Goal: Information Seeking & Learning: Learn about a topic

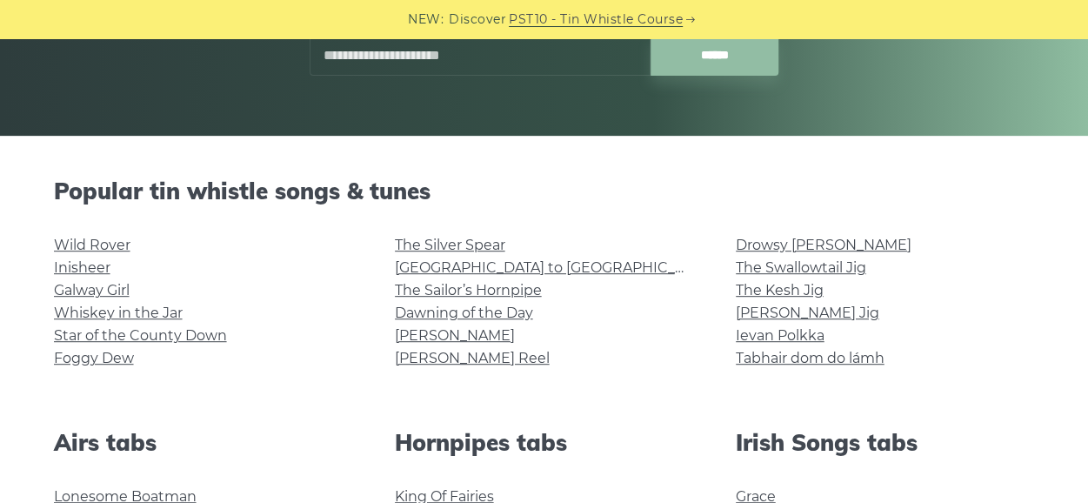
scroll to position [322, 0]
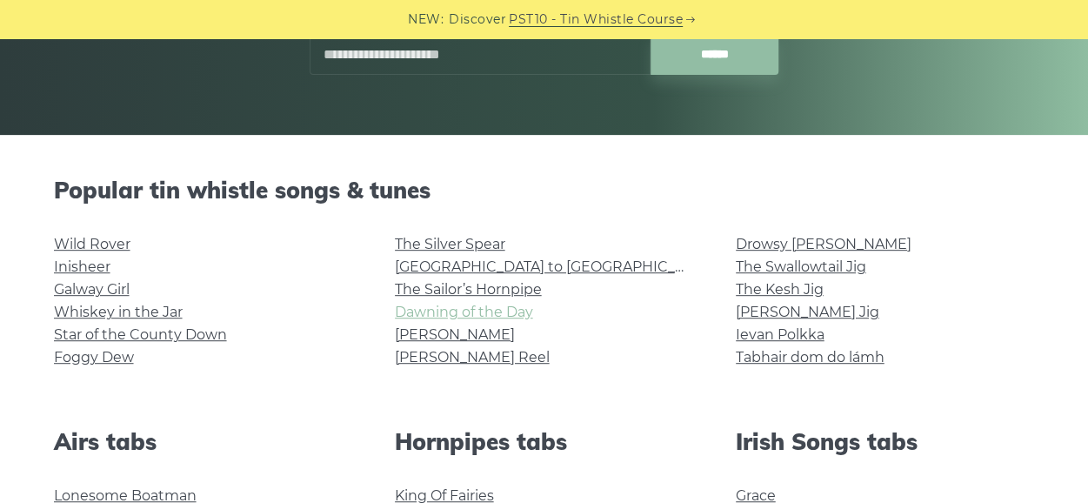
click at [404, 311] on link "Dawning of the Day" at bounding box center [464, 312] width 138 height 17
click at [64, 258] on link "Inisheer" at bounding box center [82, 266] width 57 height 17
click at [158, 337] on link "Star of the County Down" at bounding box center [140, 334] width 173 height 17
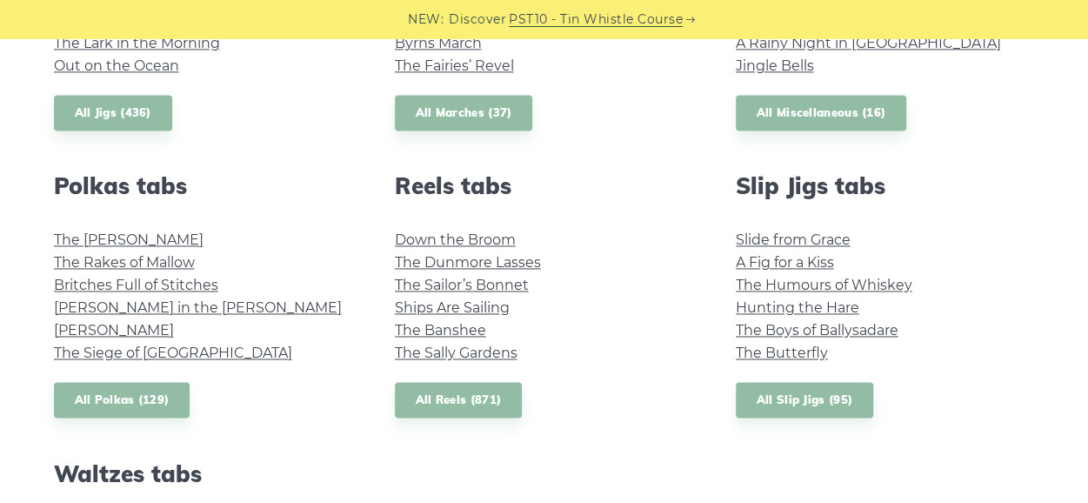
scroll to position [1152, 0]
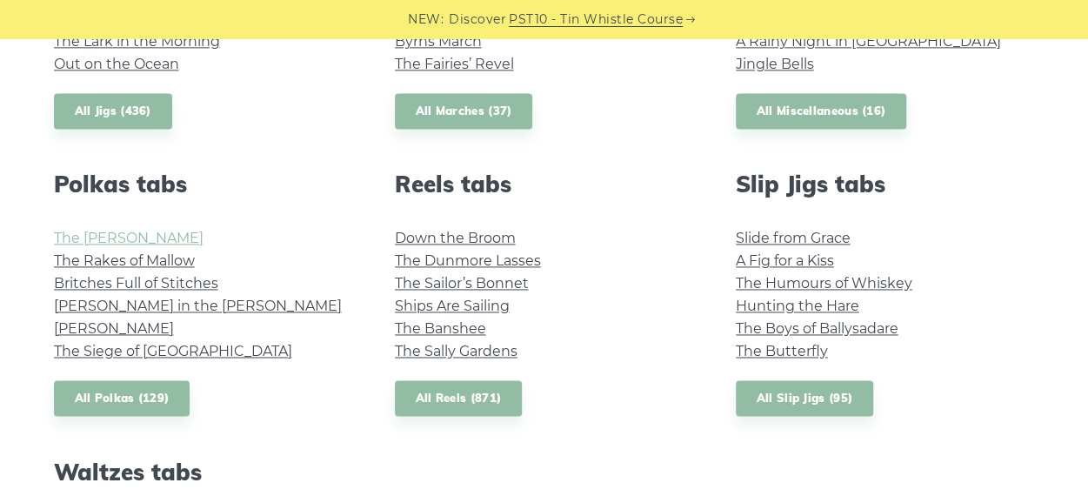
click at [136, 236] on link "The Kerry Polka" at bounding box center [129, 238] width 150 height 17
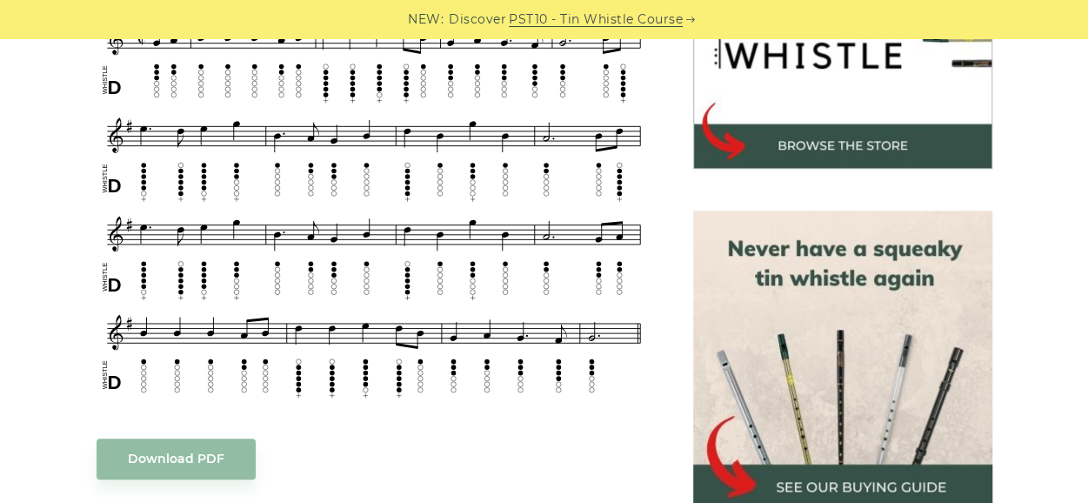
scroll to position [631, 0]
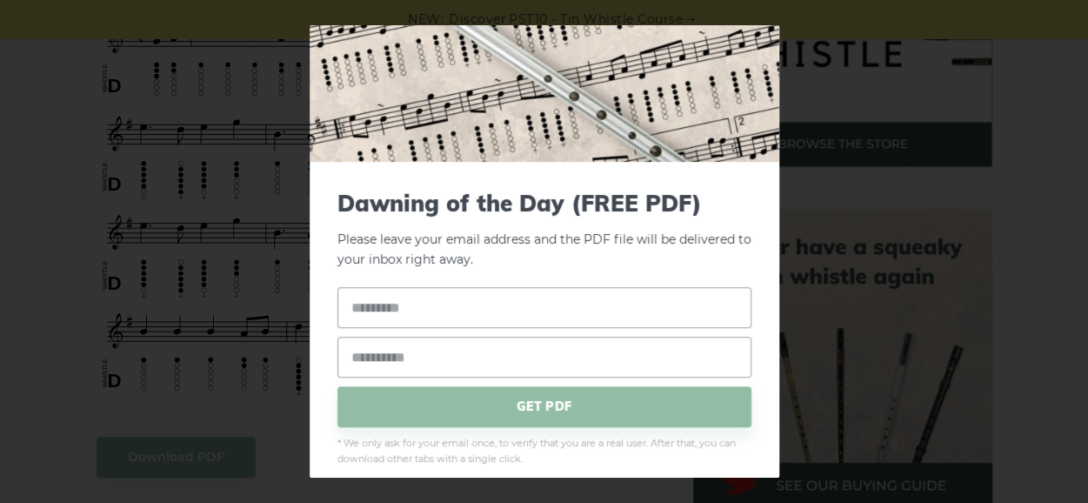
scroll to position [97, 0]
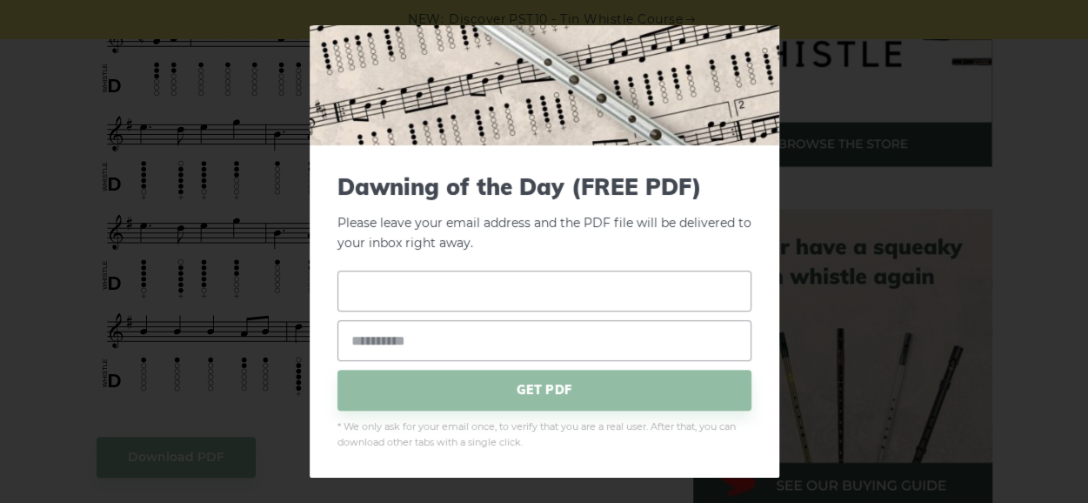
click at [407, 306] on input "text" at bounding box center [544, 290] width 414 height 41
type input "**********"
click at [406, 349] on input "email" at bounding box center [544, 340] width 414 height 41
type input "**********"
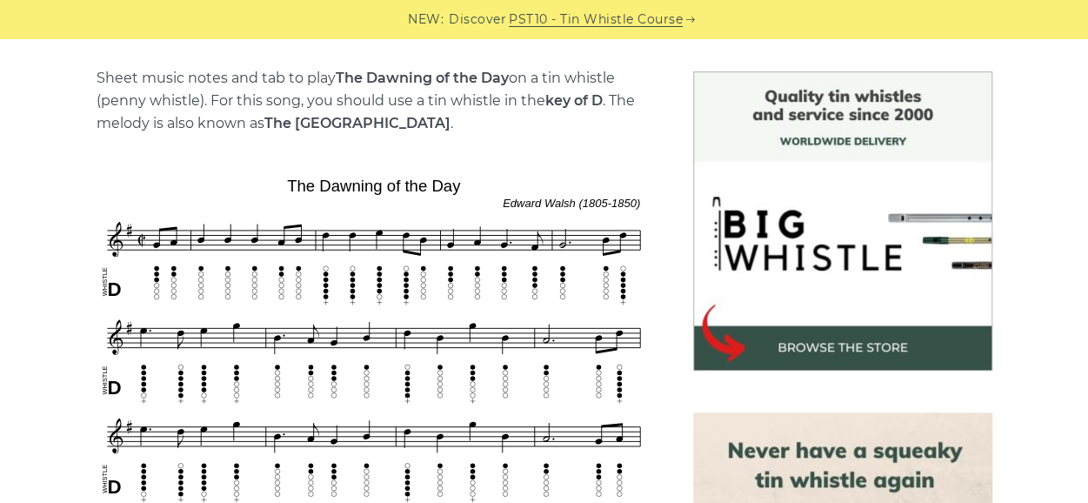
scroll to position [428, 0]
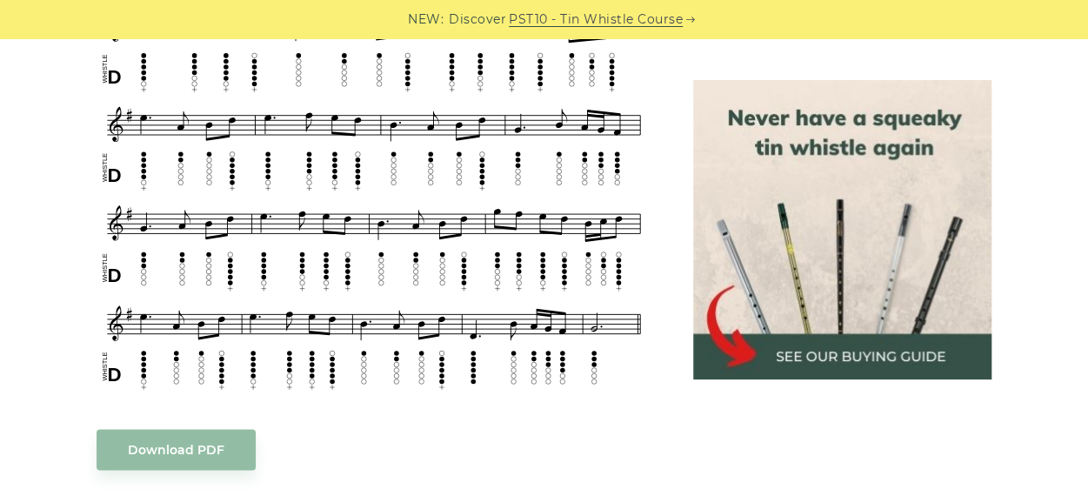
scroll to position [853, 0]
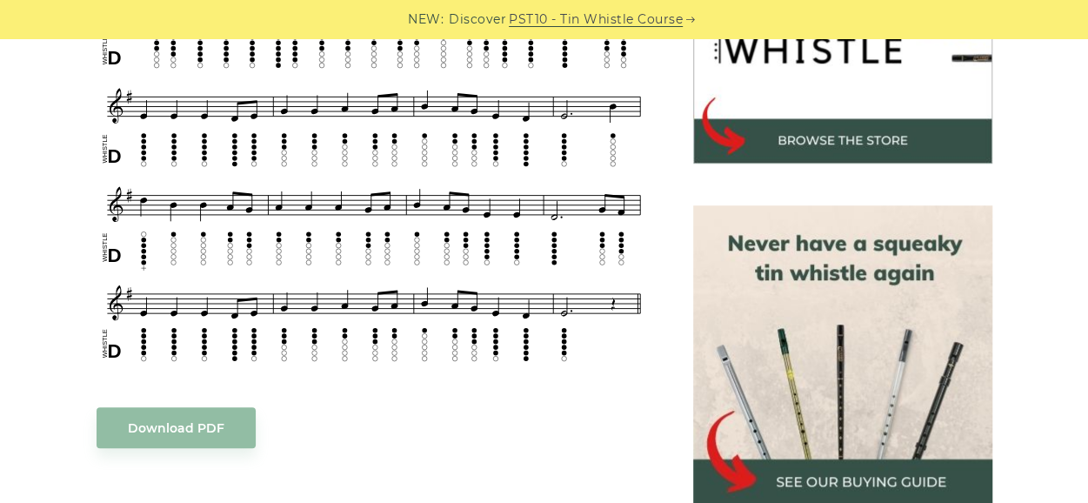
scroll to position [637, 0]
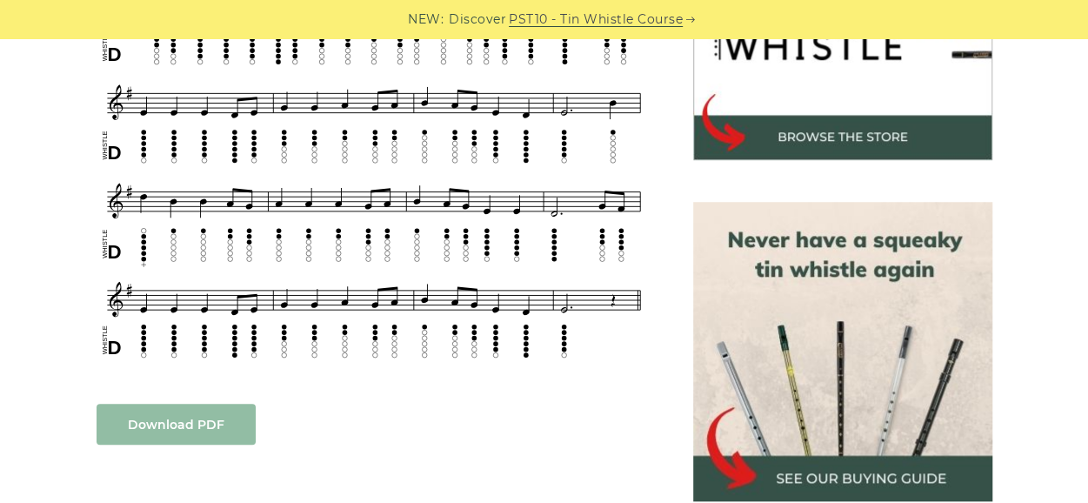
click at [179, 420] on link "Download PDF" at bounding box center [176, 424] width 159 height 41
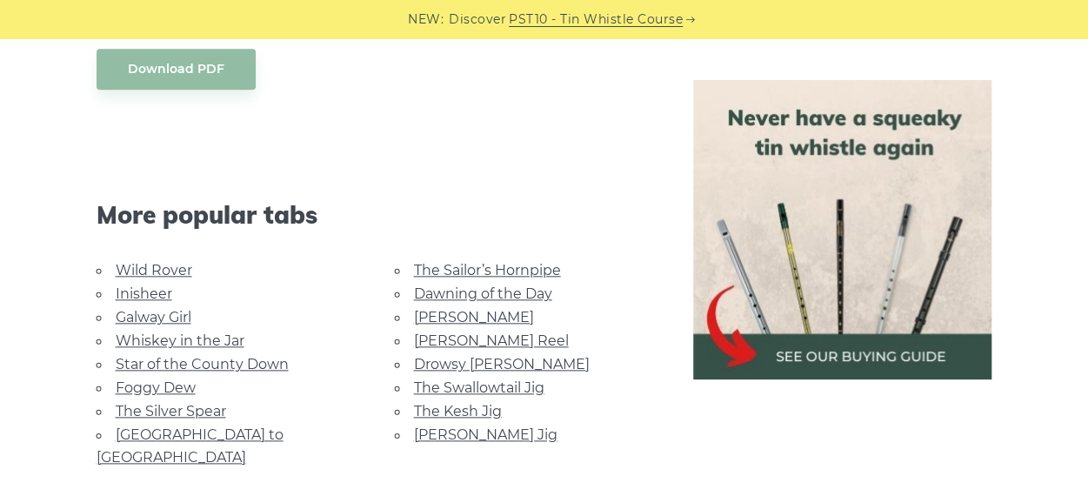
scroll to position [797, 0]
click at [429, 407] on link "The Kesh Jig" at bounding box center [458, 410] width 88 height 17
click at [438, 336] on link "[PERSON_NAME] Reel" at bounding box center [491, 339] width 155 height 17
click at [420, 288] on link "Dawning of the Day" at bounding box center [483, 292] width 138 height 17
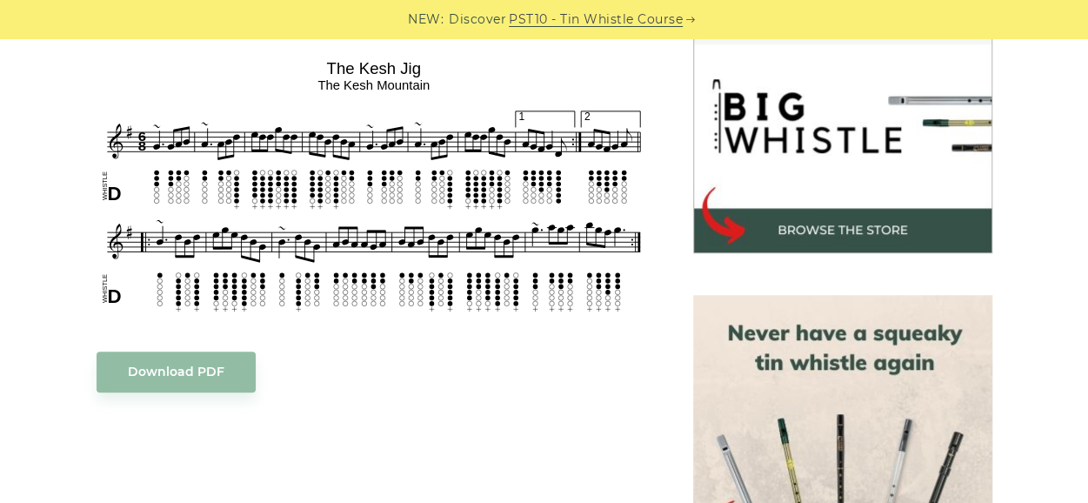
scroll to position [556, 0]
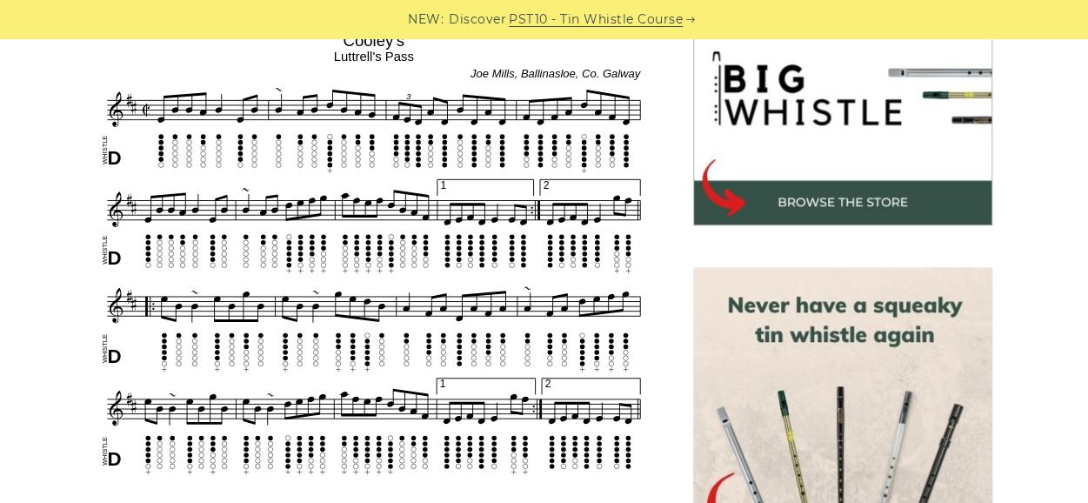
scroll to position [574, 0]
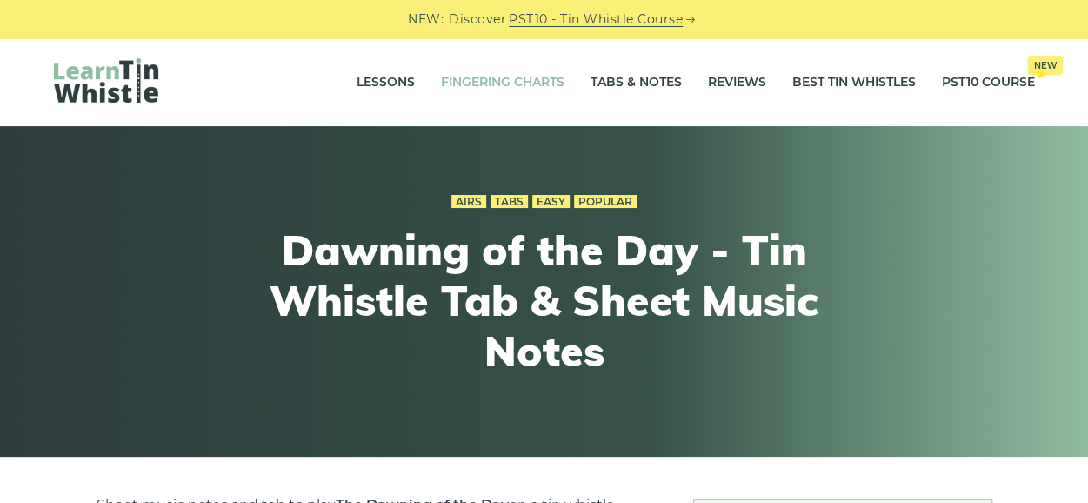
click at [516, 88] on link "Fingering Charts" at bounding box center [502, 82] width 123 height 43
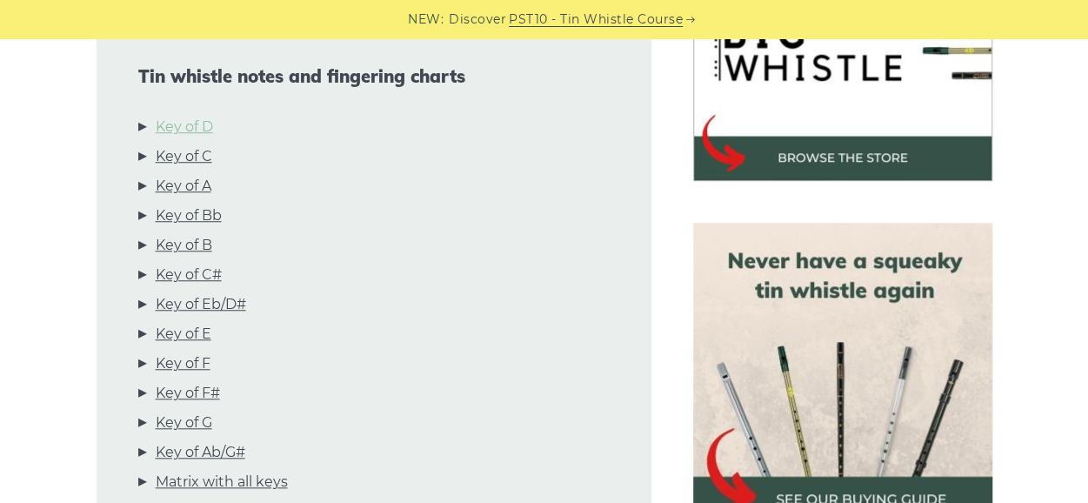
click at [174, 128] on link "Key of D" at bounding box center [184, 127] width 57 height 23
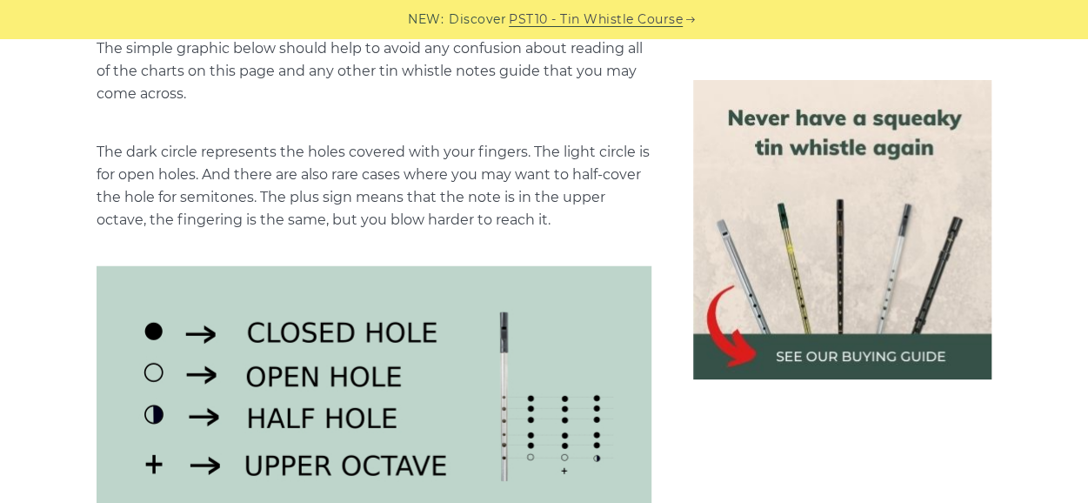
scroll to position [2162, 0]
